Goal: Check status: Check status

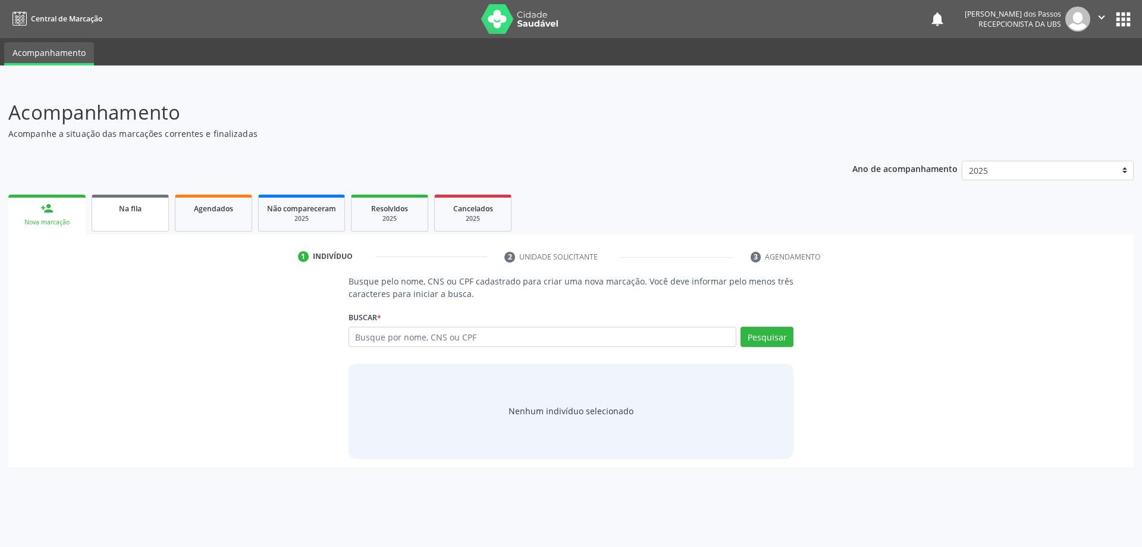
click at [128, 211] on span "Na fila" at bounding box center [130, 208] width 23 height 10
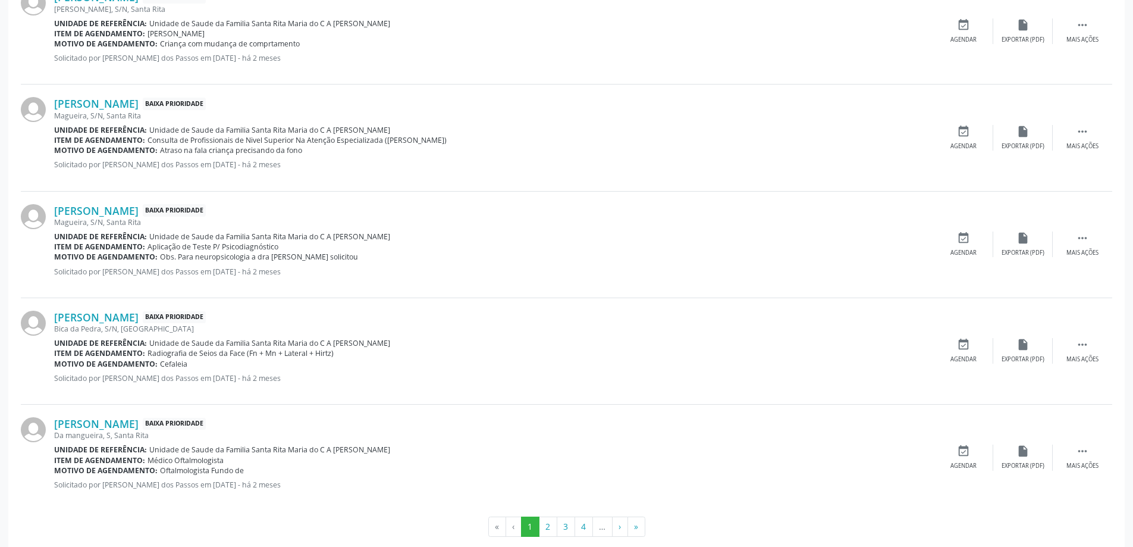
scroll to position [1482, 0]
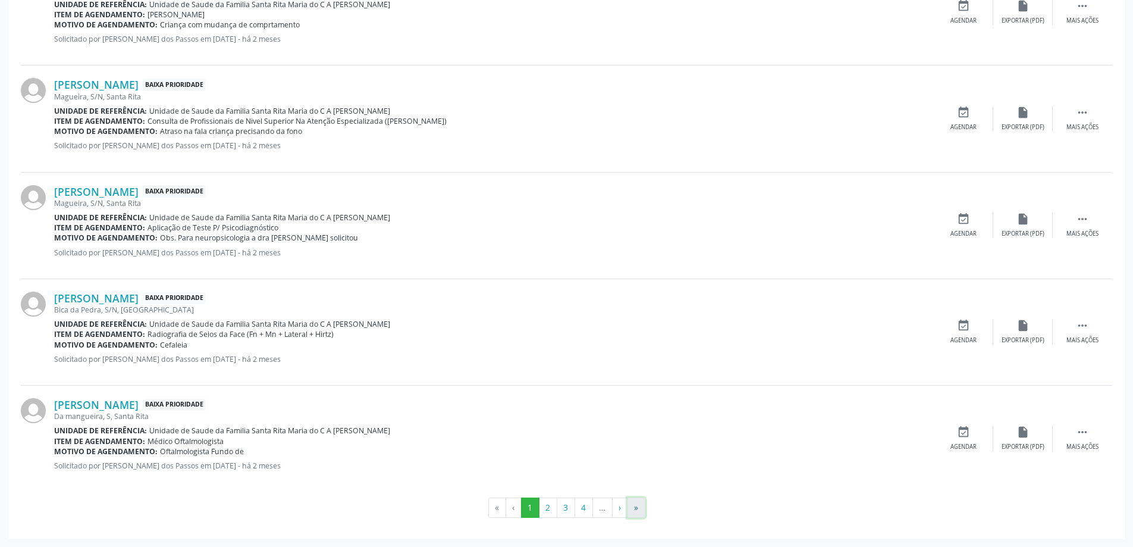
click at [635, 509] on button "»" at bounding box center [636, 507] width 18 height 20
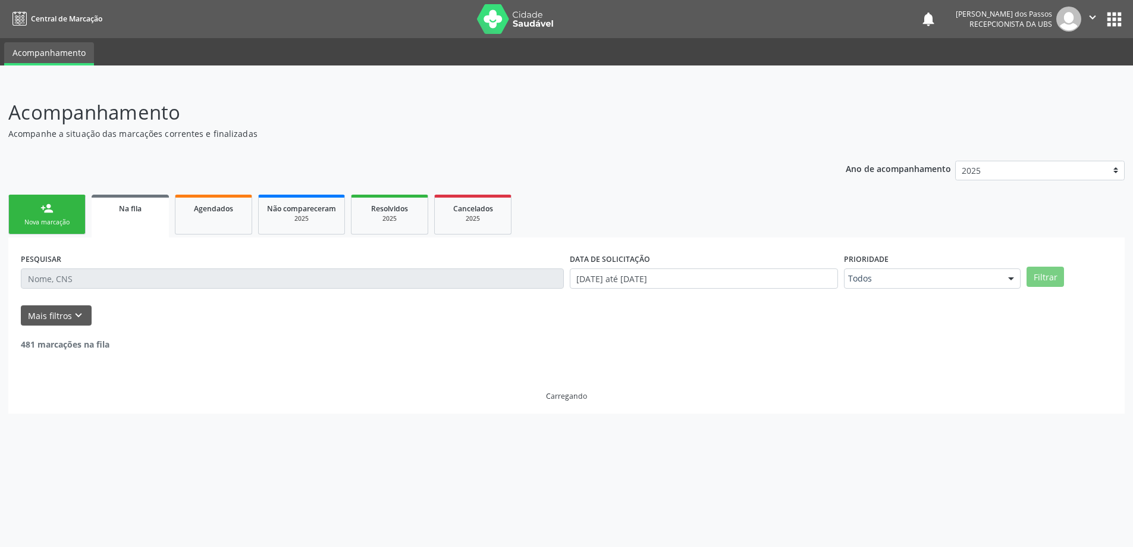
scroll to position [0, 0]
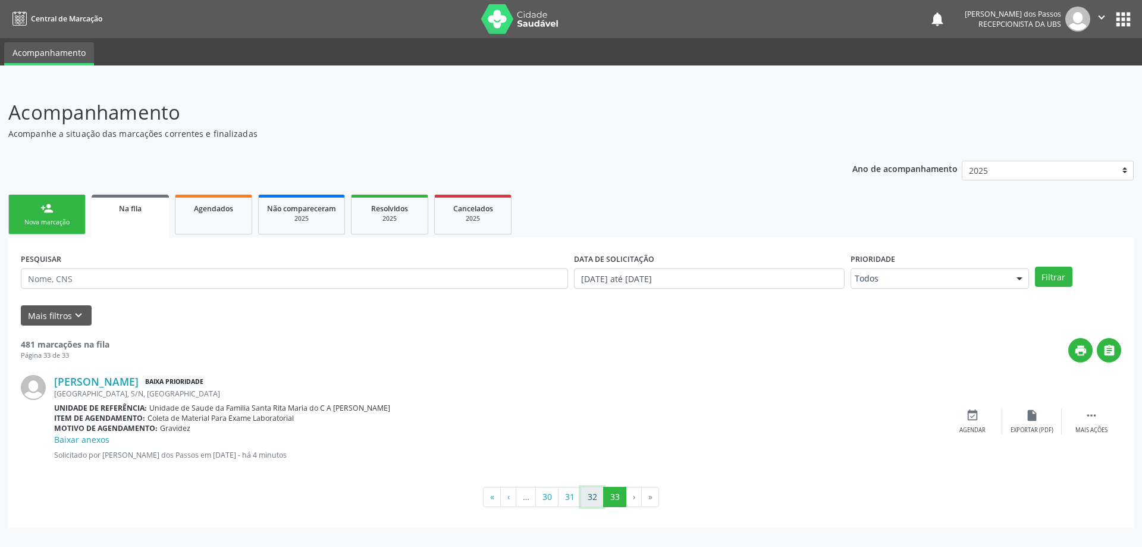
click at [590, 497] on button "32" at bounding box center [591, 497] width 23 height 20
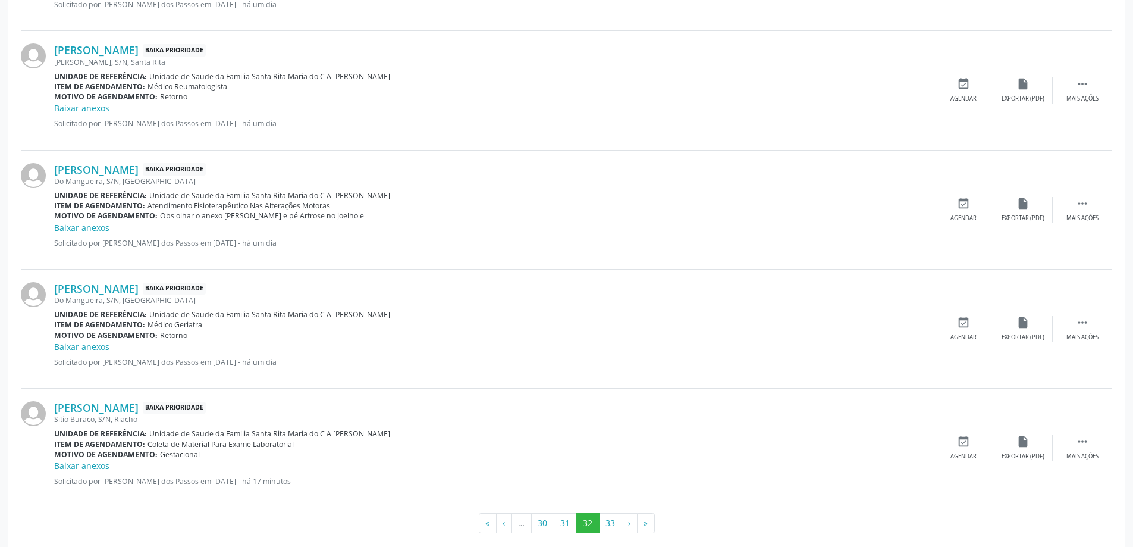
scroll to position [1656, 0]
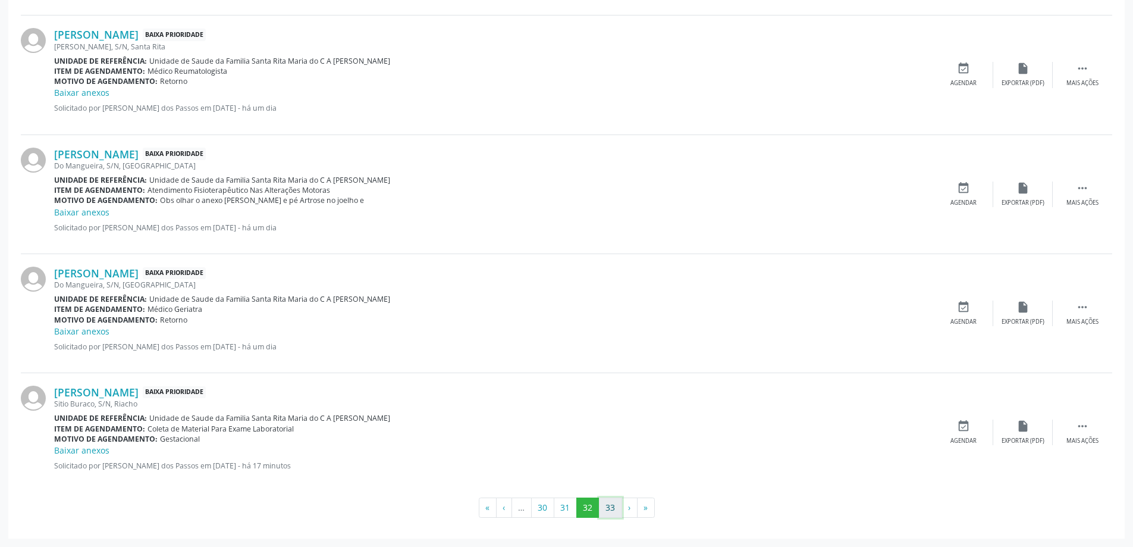
click at [611, 506] on button "33" at bounding box center [610, 507] width 23 height 20
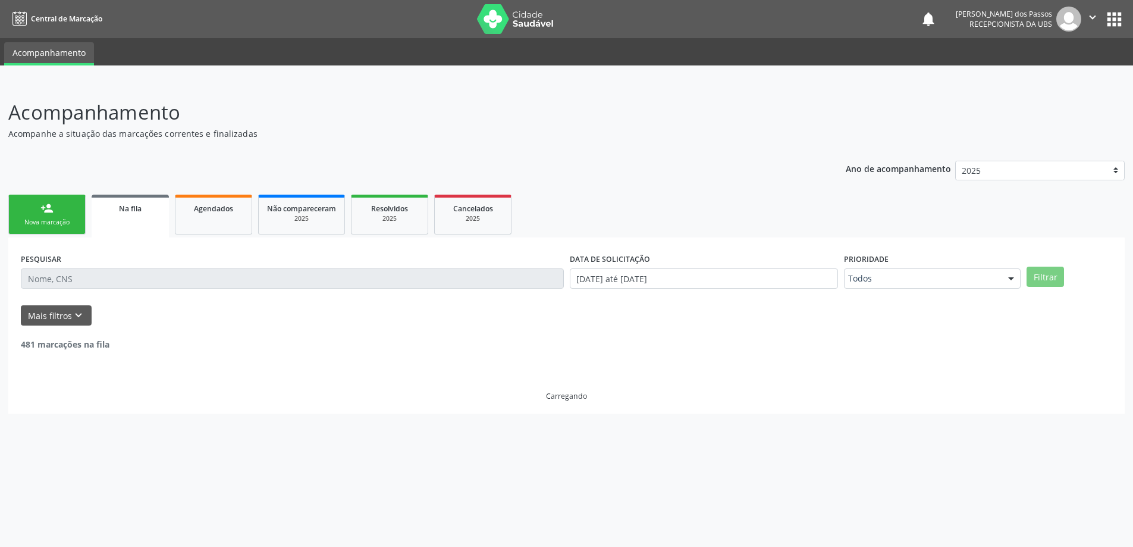
scroll to position [0, 0]
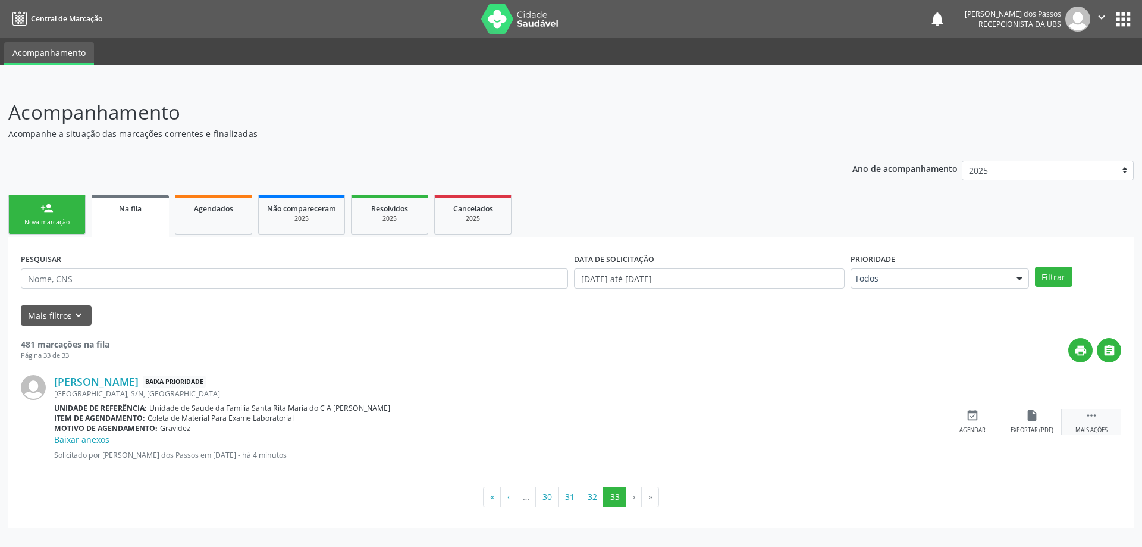
click at [1090, 416] on icon "" at bounding box center [1091, 415] width 13 height 13
click at [1030, 415] on icon "edit" at bounding box center [1031, 415] width 13 height 13
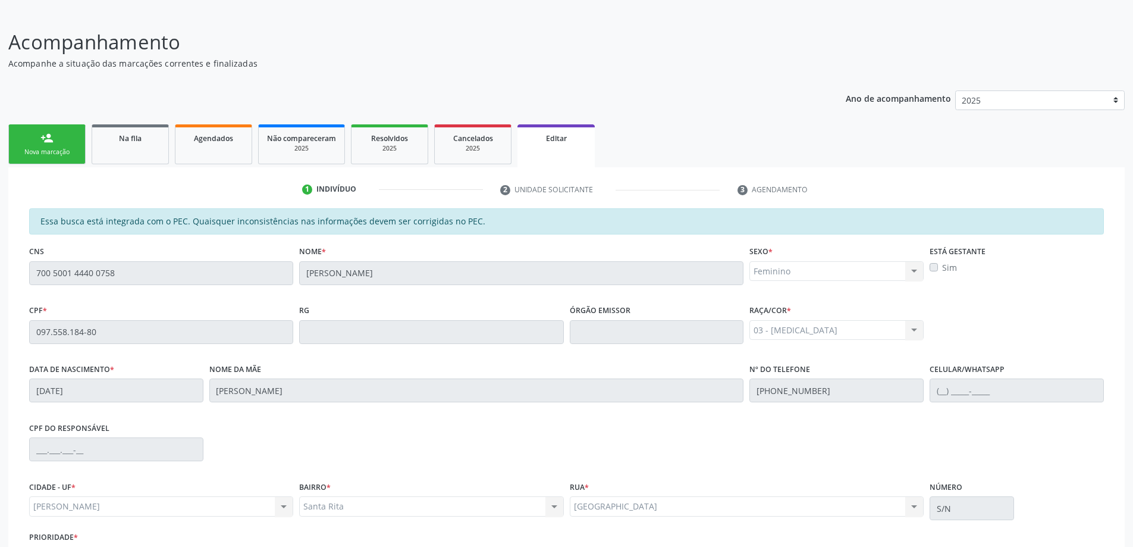
scroll to position [165, 0]
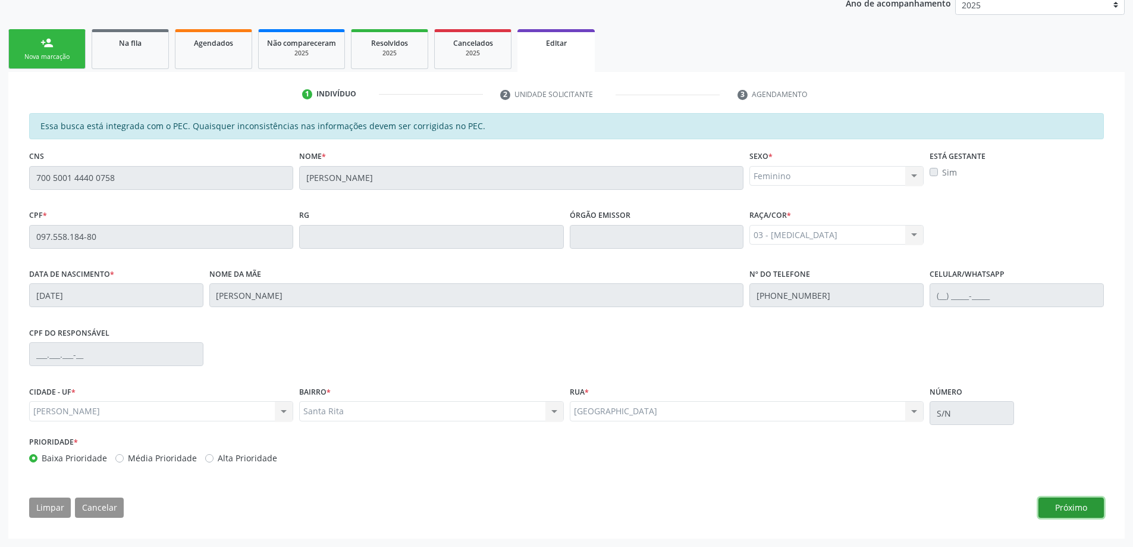
click at [1082, 504] on button "Próximo" at bounding box center [1070, 507] width 65 height 20
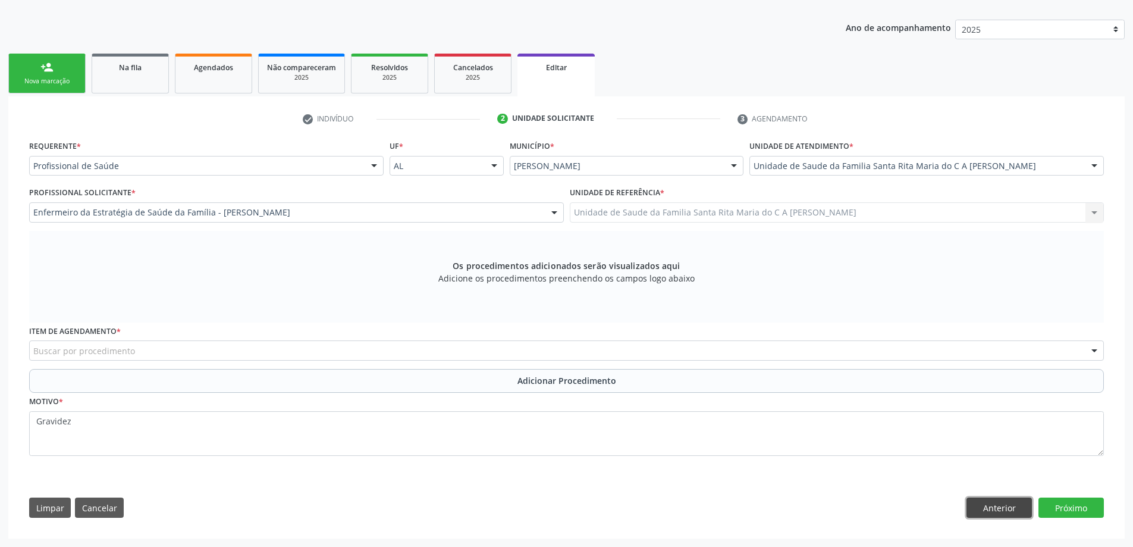
click at [973, 505] on button "Anterior" at bounding box center [998, 507] width 65 height 20
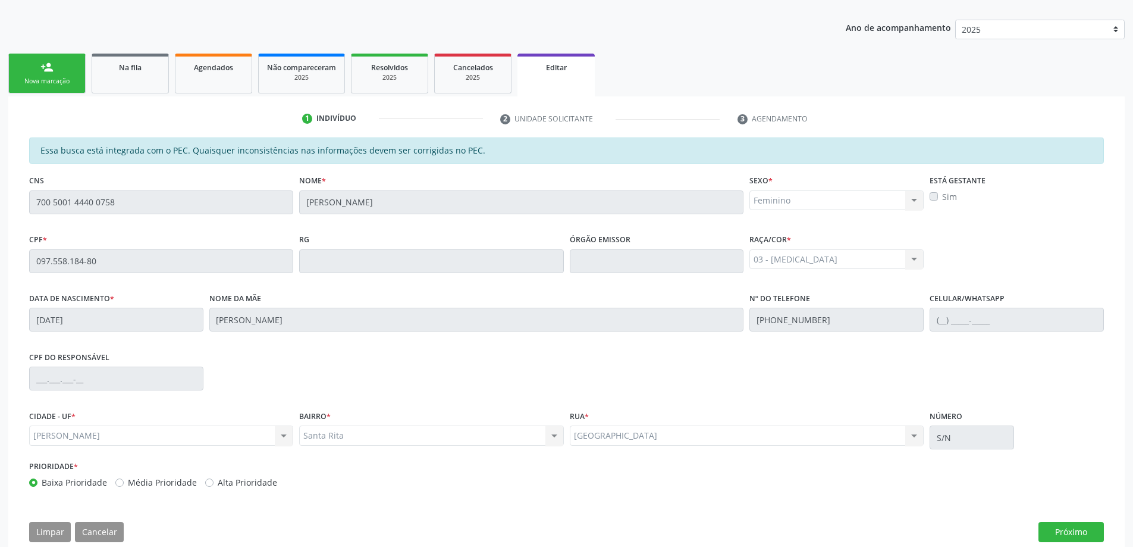
scroll to position [165, 0]
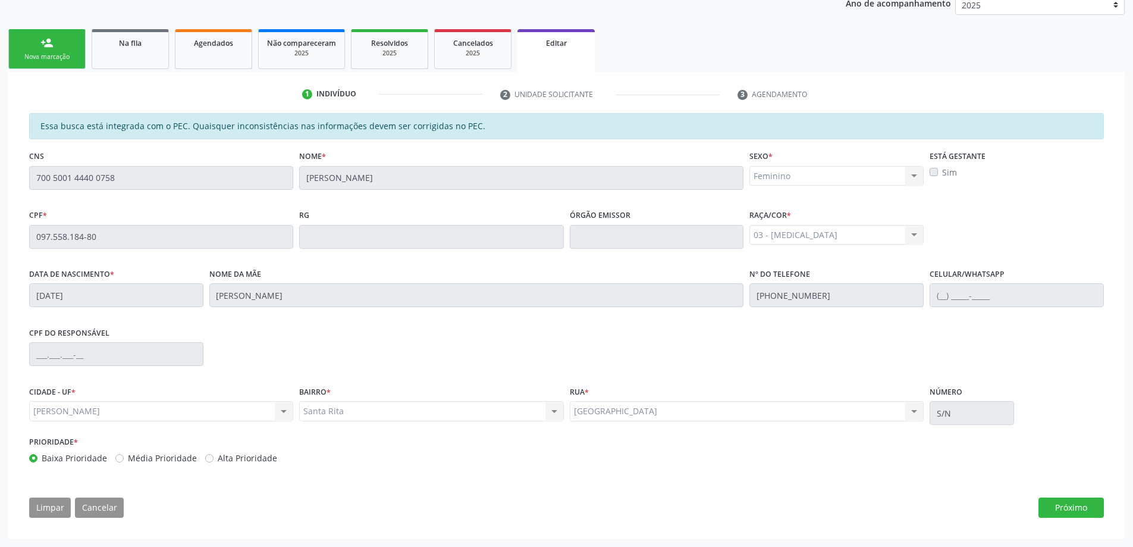
click at [556, 45] on span "Editar" at bounding box center [556, 43] width 21 height 10
click at [214, 45] on span "Agendados" at bounding box center [213, 43] width 39 height 10
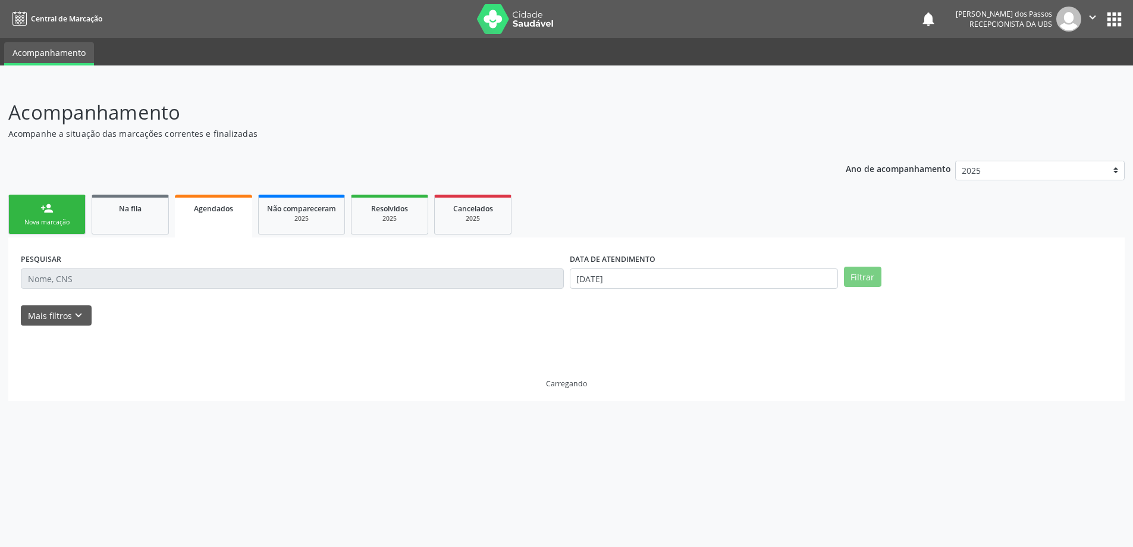
scroll to position [0, 0]
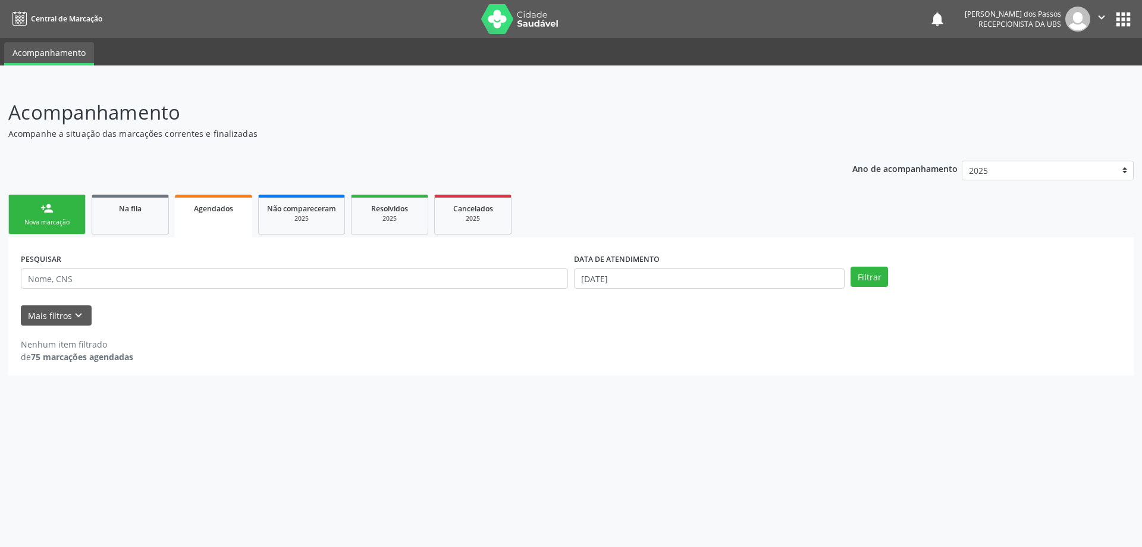
click at [218, 208] on span "Agendados" at bounding box center [213, 208] width 39 height 10
click at [175, 194] on link "Agendados" at bounding box center [213, 215] width 77 height 43
click at [225, 211] on span "Agendados" at bounding box center [213, 208] width 39 height 10
click at [601, 282] on input "[DATE]" at bounding box center [709, 278] width 271 height 20
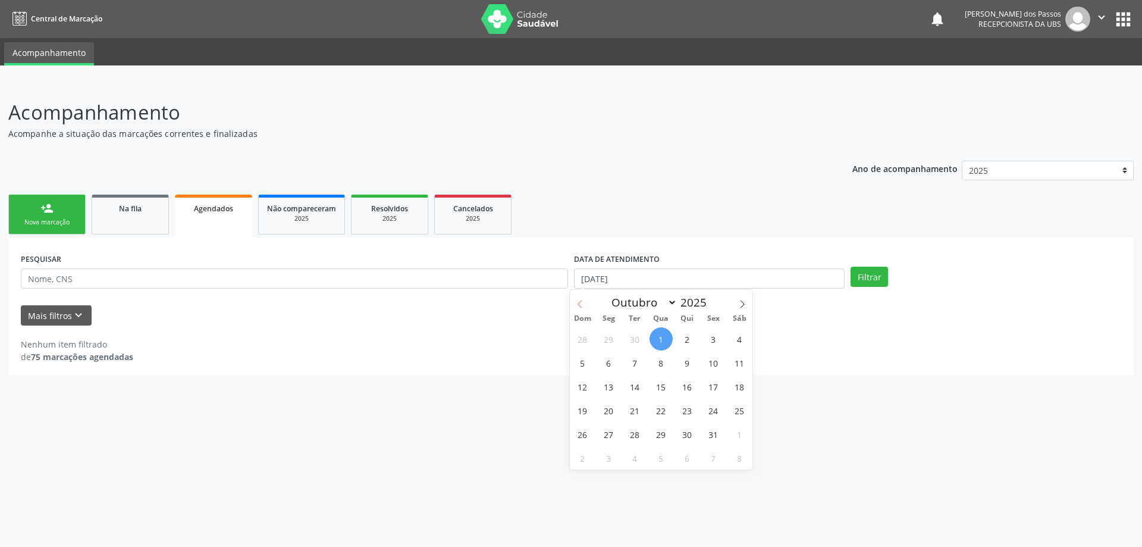
click at [583, 307] on icon at bounding box center [580, 304] width 8 height 8
click at [740, 301] on icon at bounding box center [742, 304] width 8 height 8
select select "9"
click at [661, 338] on span "1" at bounding box center [660, 338] width 23 height 23
type input "[DATE]"
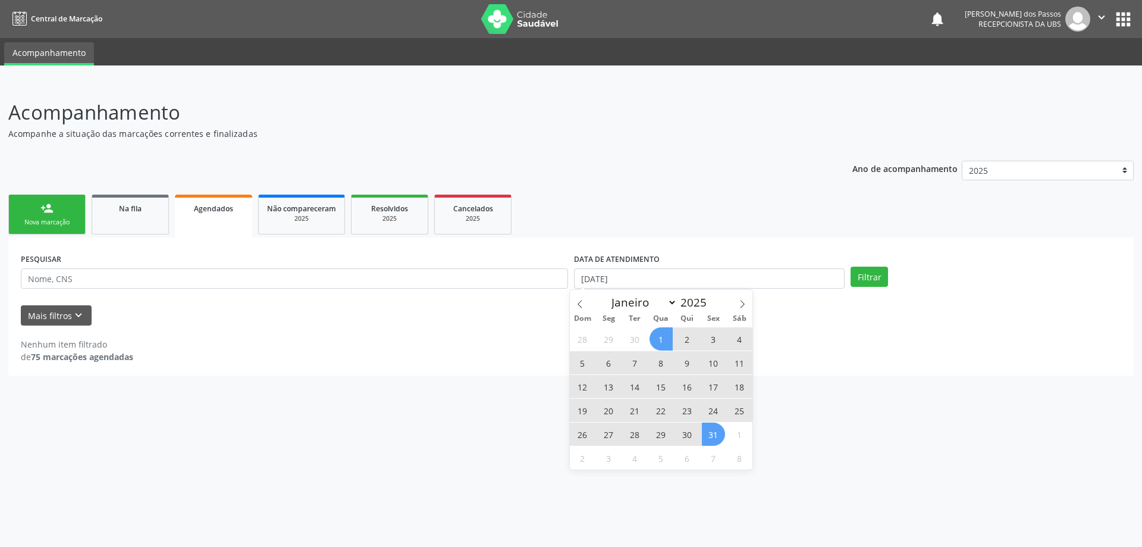
click at [716, 435] on span "31" at bounding box center [713, 433] width 23 height 23
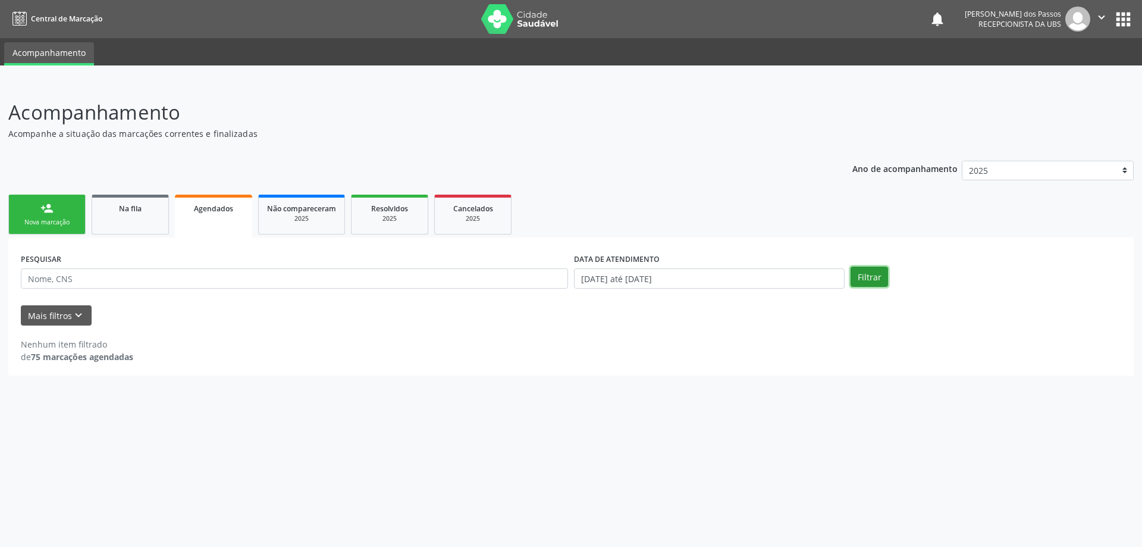
click at [872, 272] on button "Filtrar" at bounding box center [869, 276] width 37 height 20
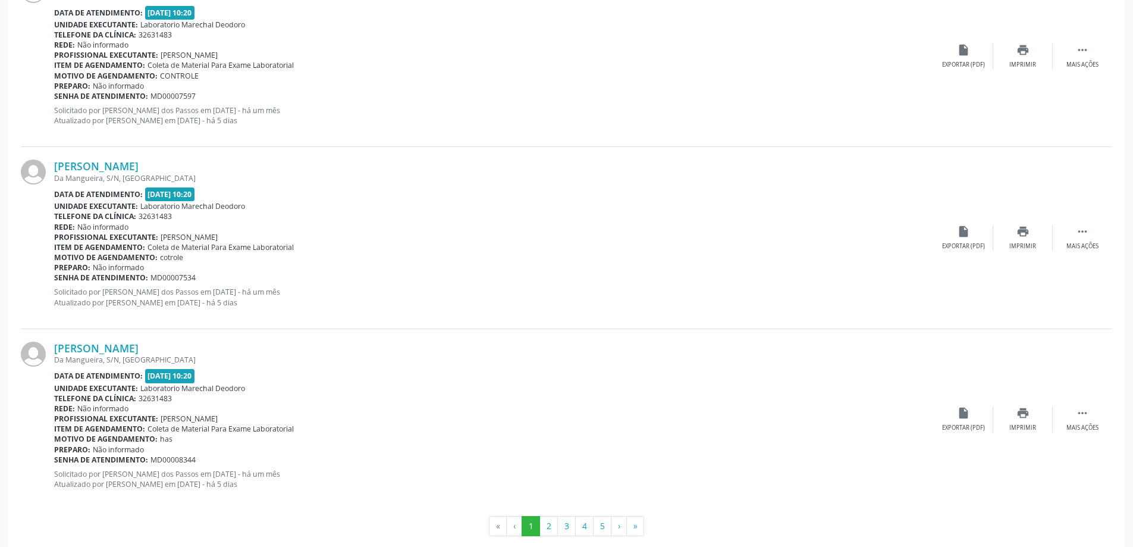
scroll to position [2631, 0]
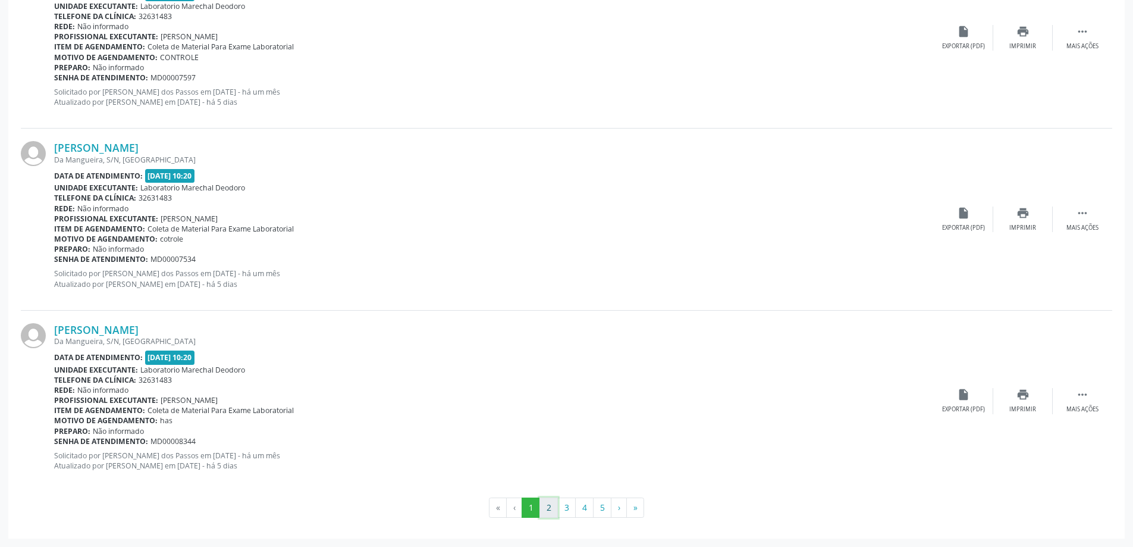
click at [548, 511] on button "2" at bounding box center [548, 507] width 18 height 20
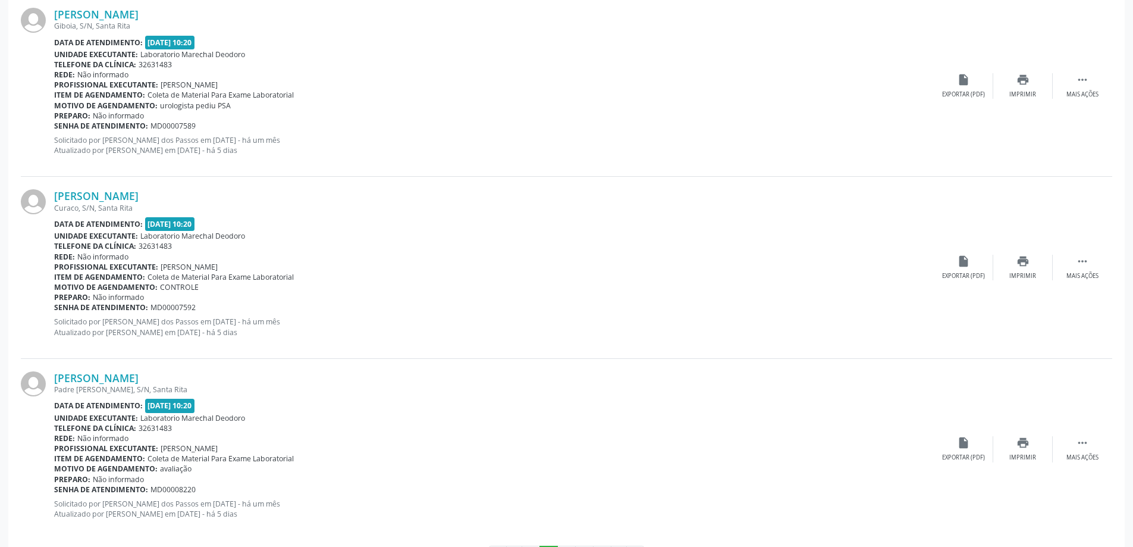
scroll to position [2606, 0]
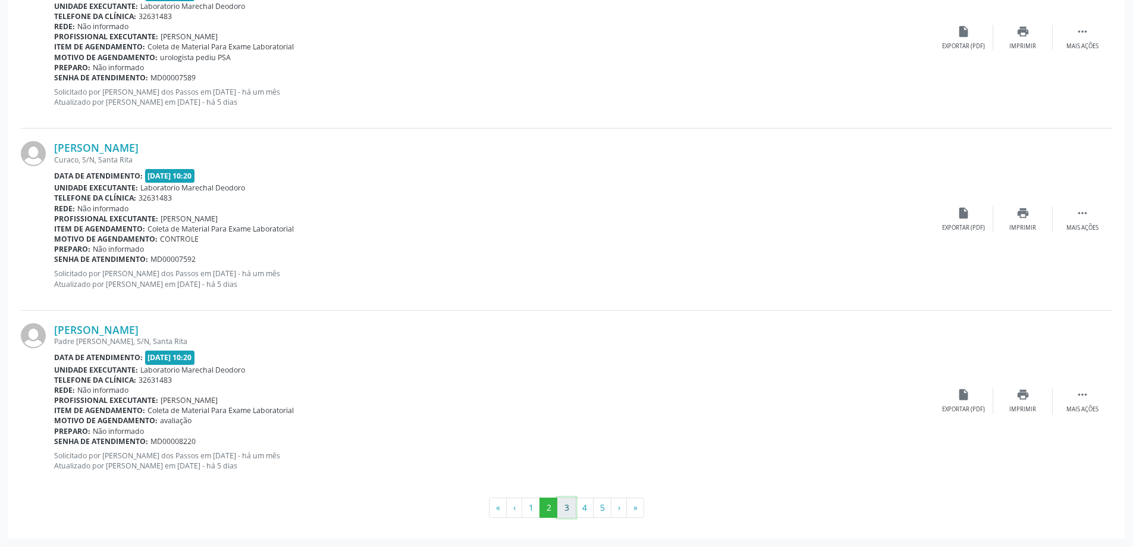
click at [562, 507] on button "3" at bounding box center [566, 507] width 18 height 20
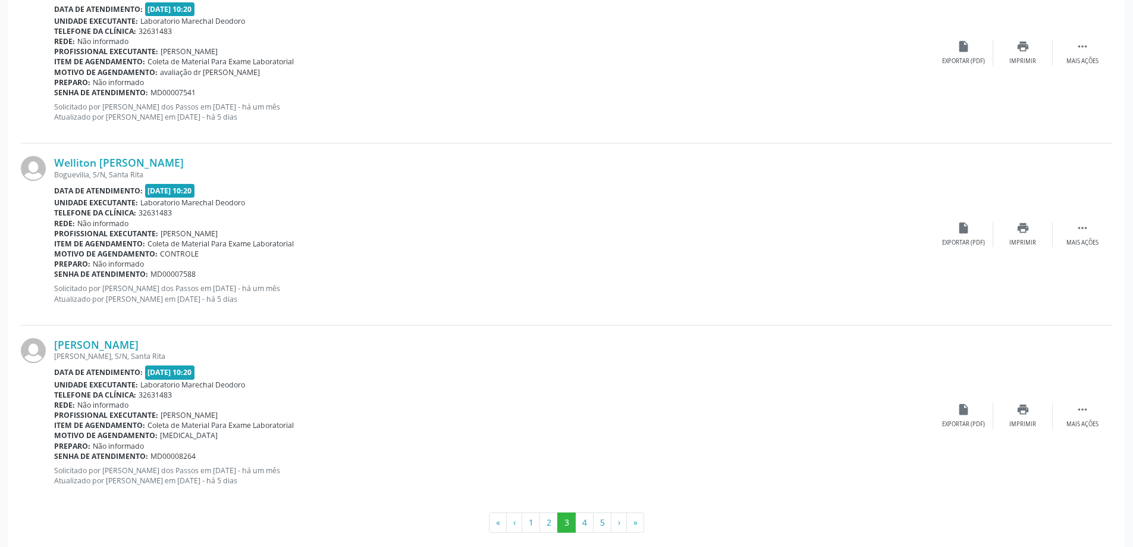
scroll to position [2631, 0]
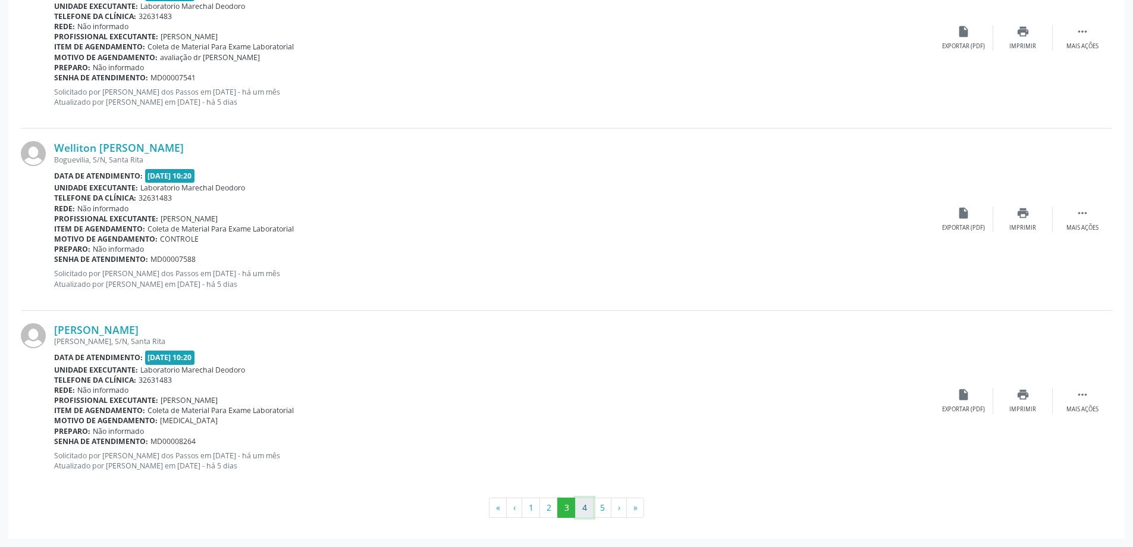
click at [585, 511] on button "4" at bounding box center [584, 507] width 18 height 20
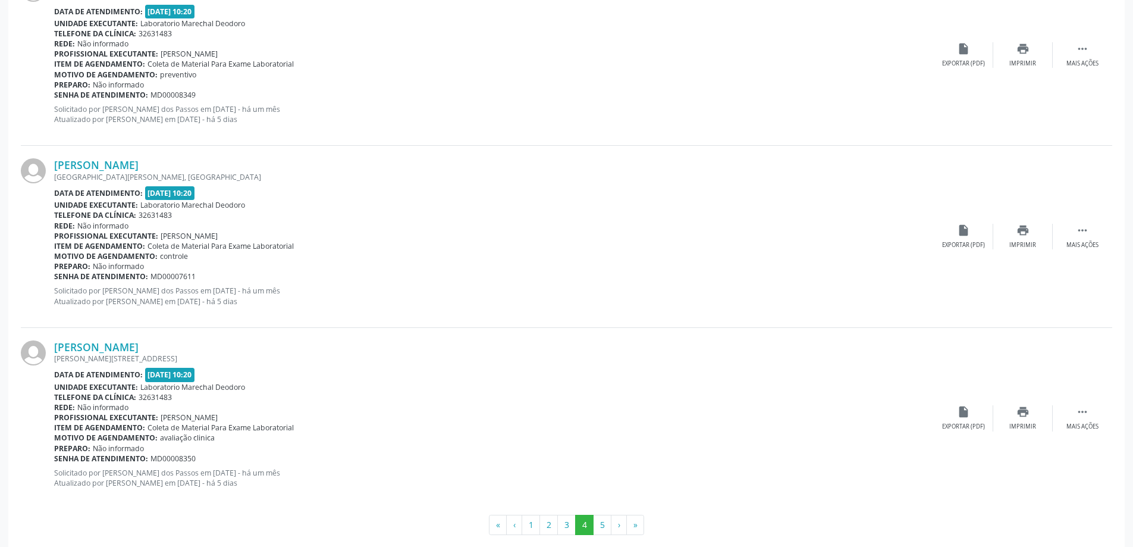
scroll to position [2606, 0]
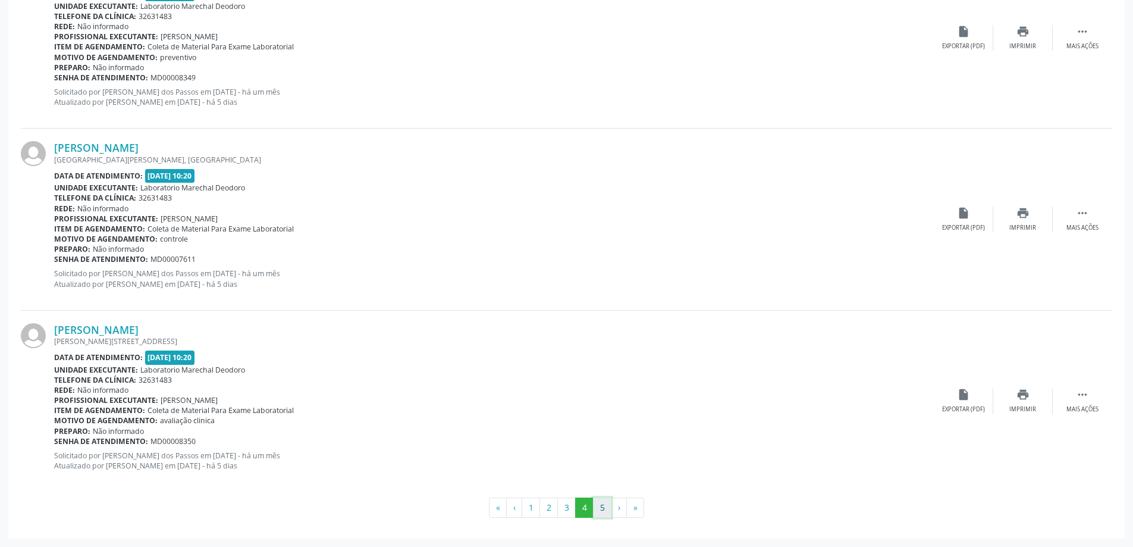
click at [604, 509] on button "5" at bounding box center [602, 507] width 18 height 20
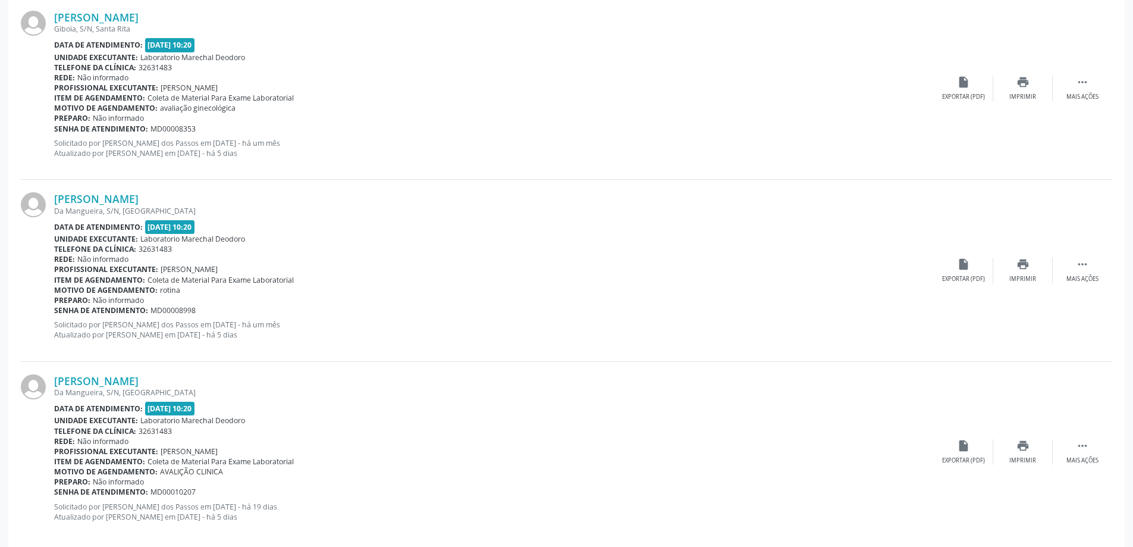
scroll to position [1152, 0]
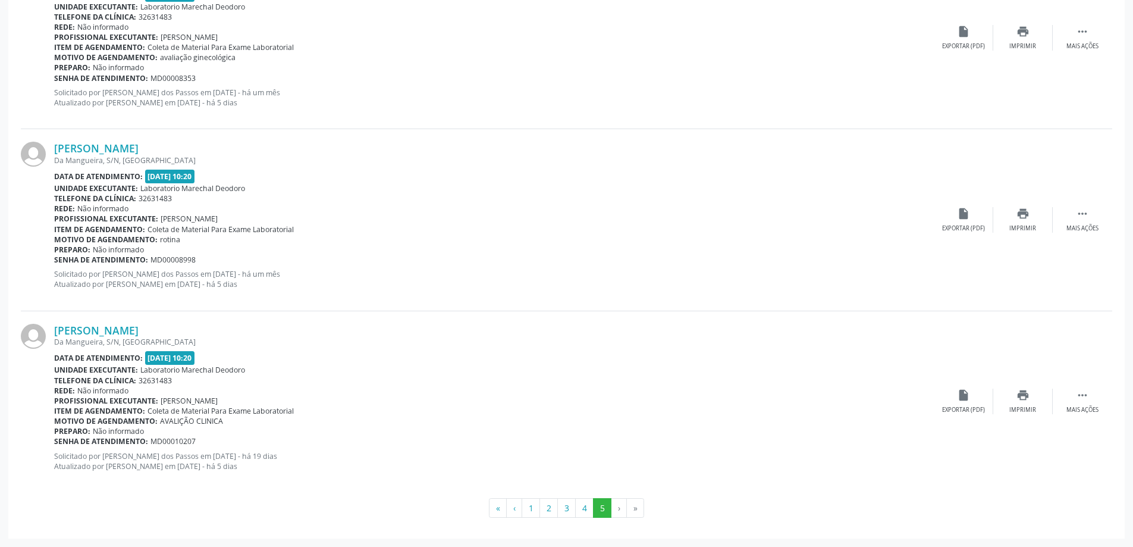
click at [617, 504] on li "›" at bounding box center [618, 508] width 15 height 20
click at [513, 512] on button "‹" at bounding box center [514, 508] width 16 height 20
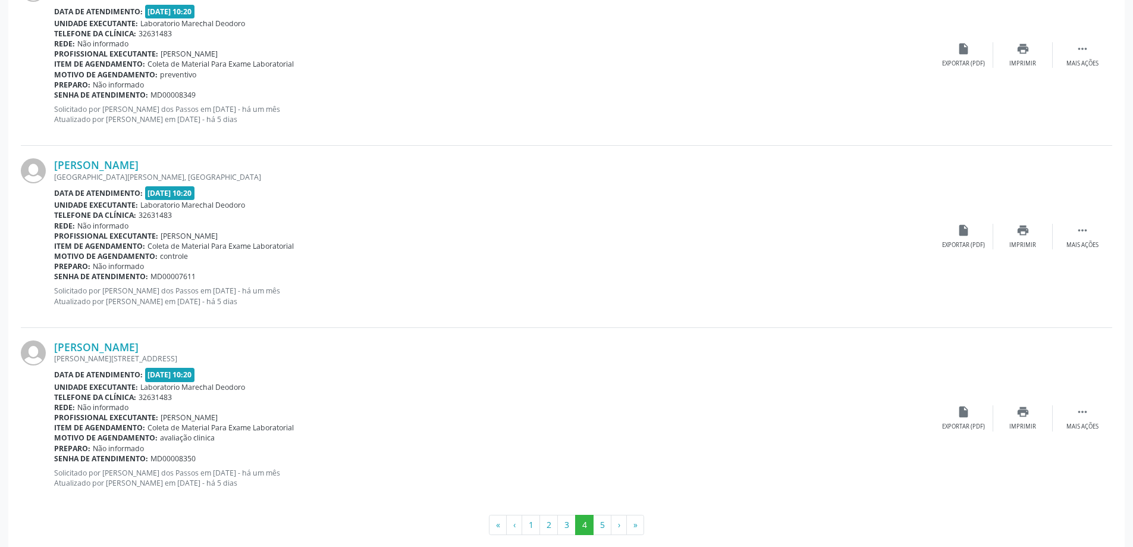
scroll to position [2606, 0]
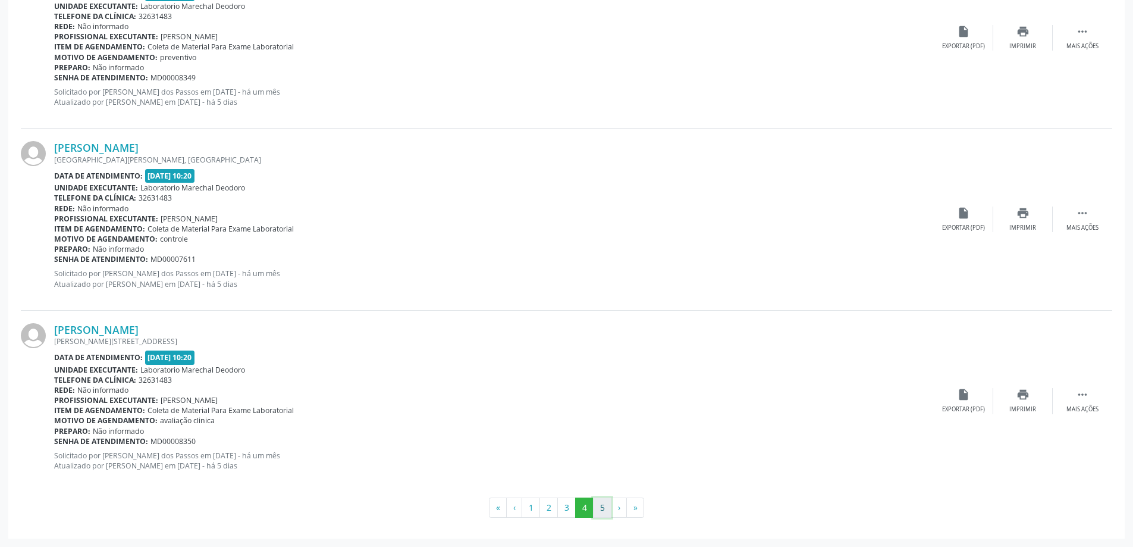
click at [602, 507] on button "5" at bounding box center [602, 507] width 18 height 20
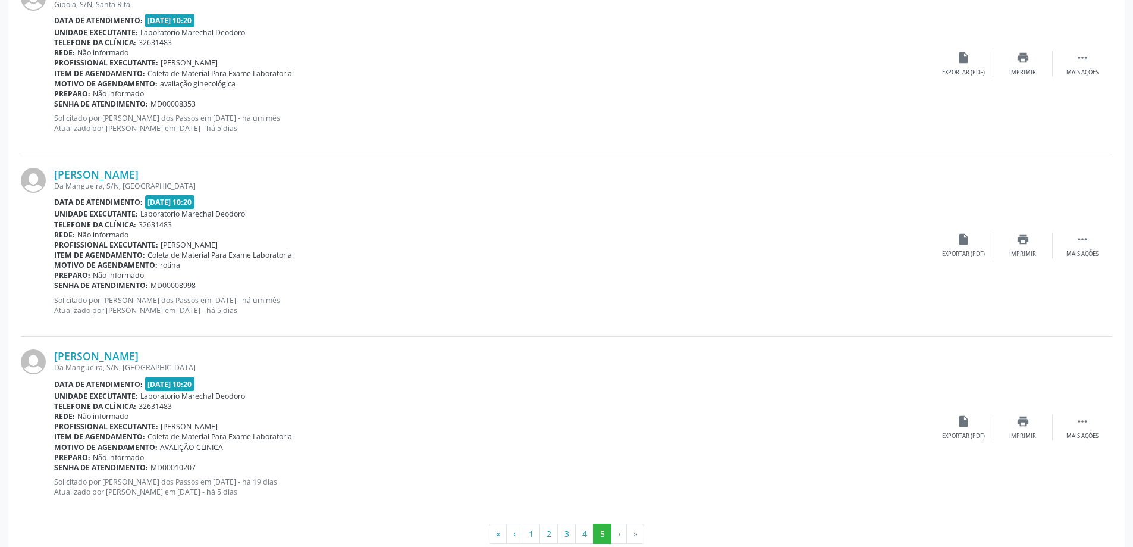
scroll to position [1334, 0]
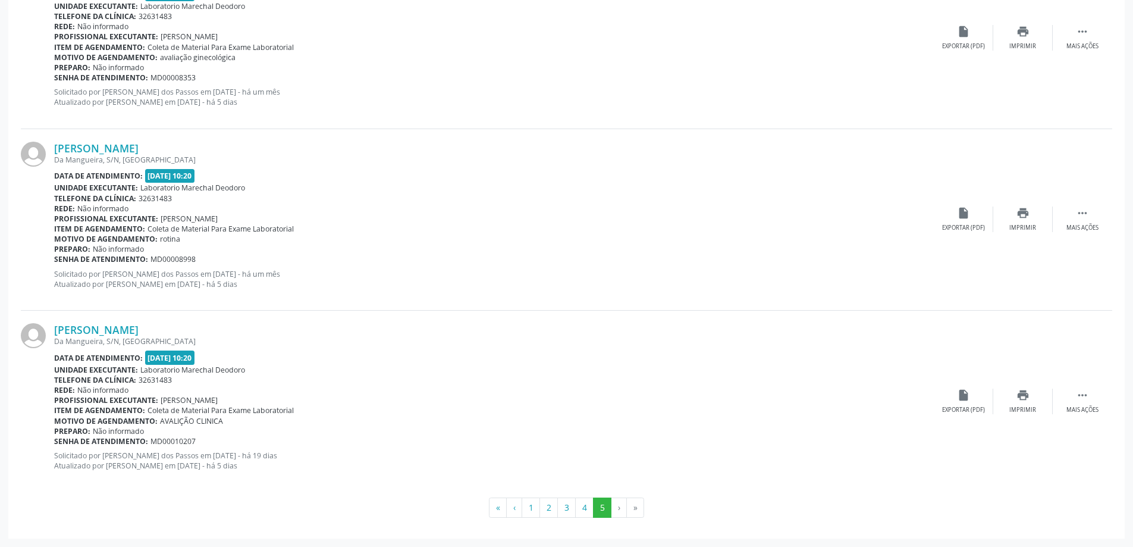
click at [617, 511] on li "›" at bounding box center [618, 507] width 15 height 20
click at [529, 509] on button "1" at bounding box center [531, 507] width 18 height 20
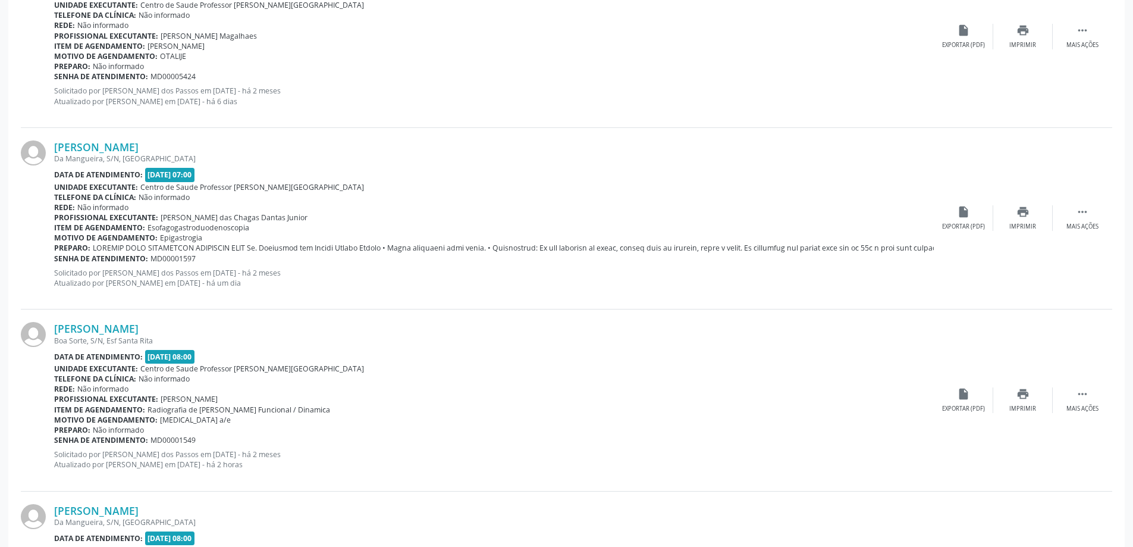
scroll to position [1011, 0]
